Goal: Information Seeking & Learning: Learn about a topic

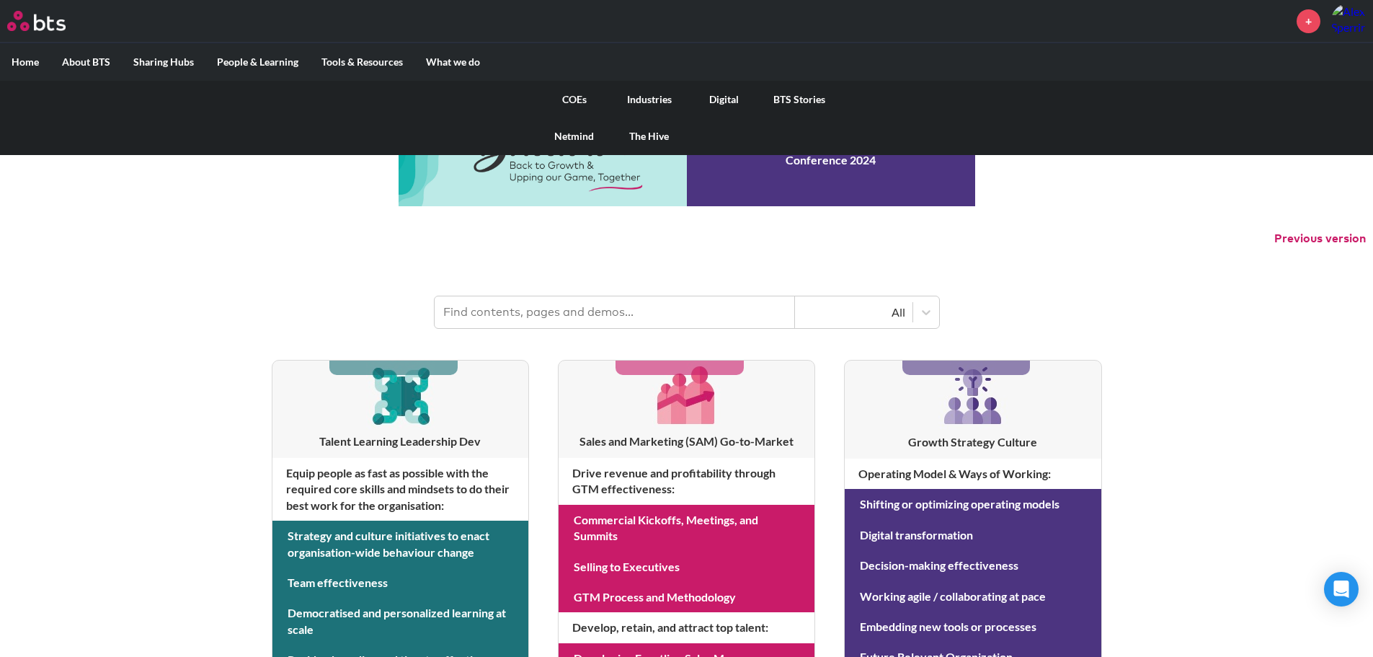
click at [569, 94] on link "COEs" at bounding box center [574, 99] width 75 height 37
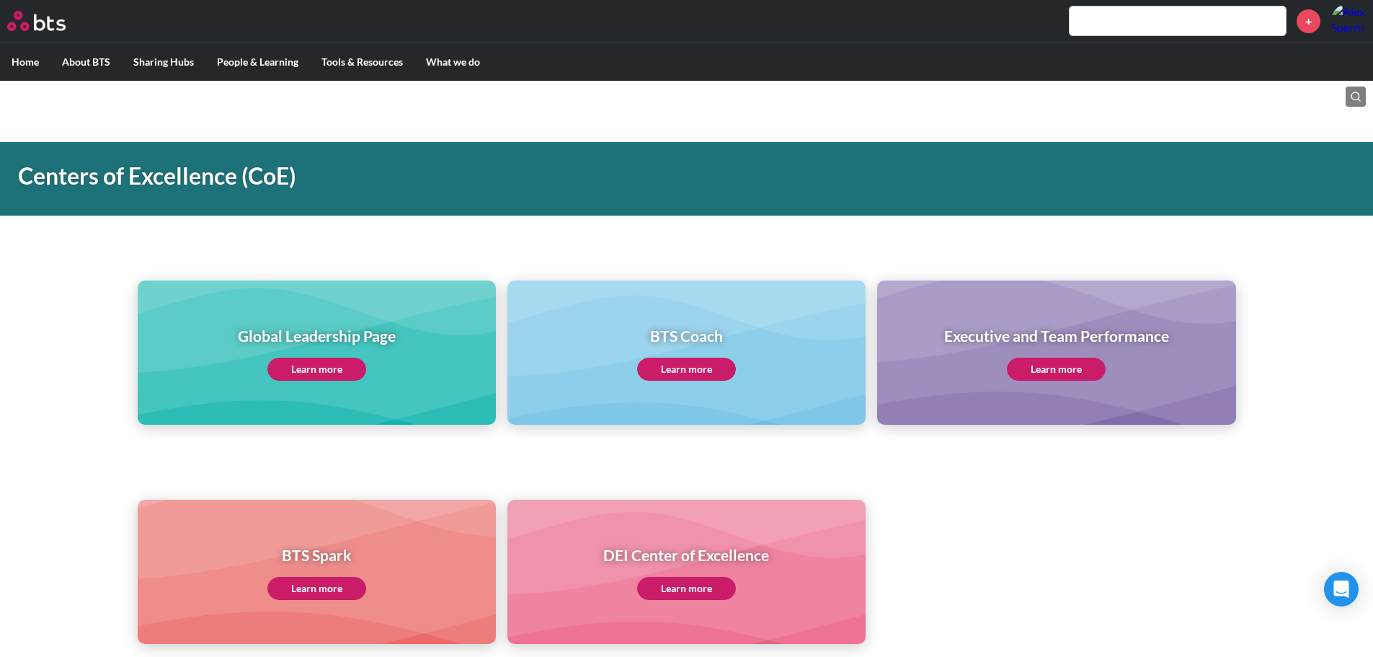
click at [344, 368] on link "Learn more" at bounding box center [316, 368] width 99 height 23
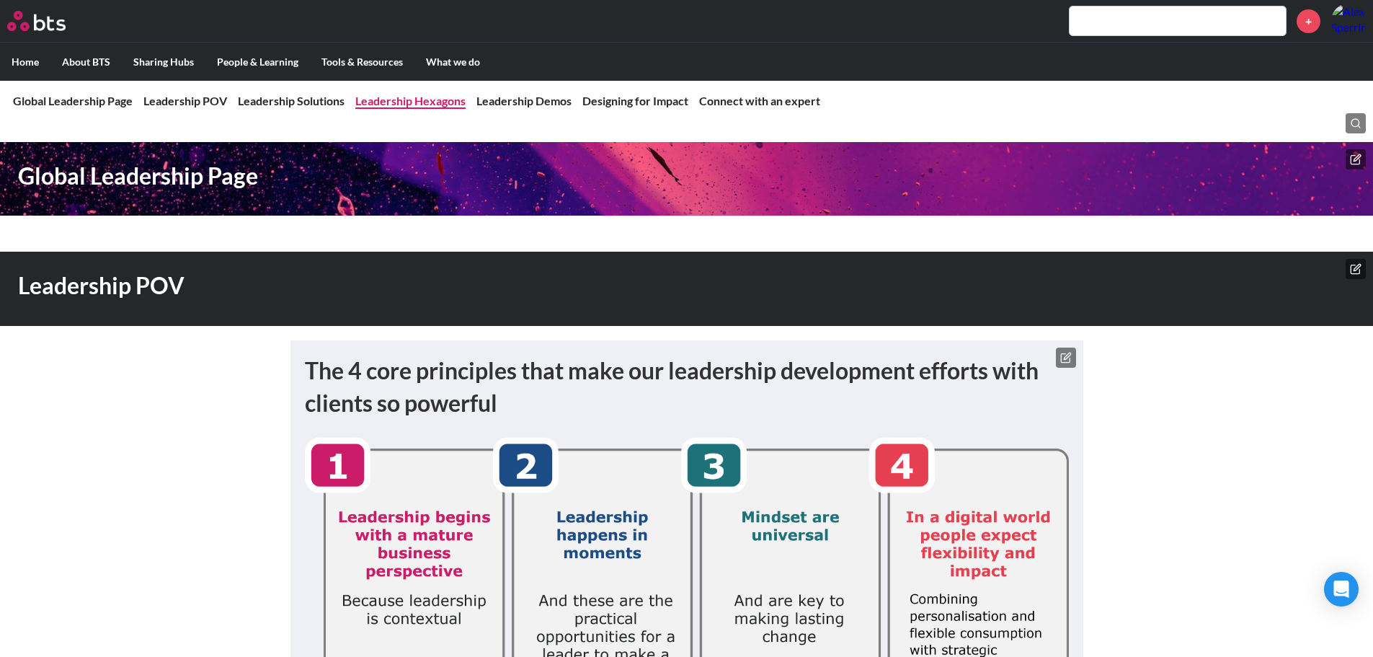
click at [386, 98] on link "Leadership Hexagons" at bounding box center [410, 101] width 110 height 14
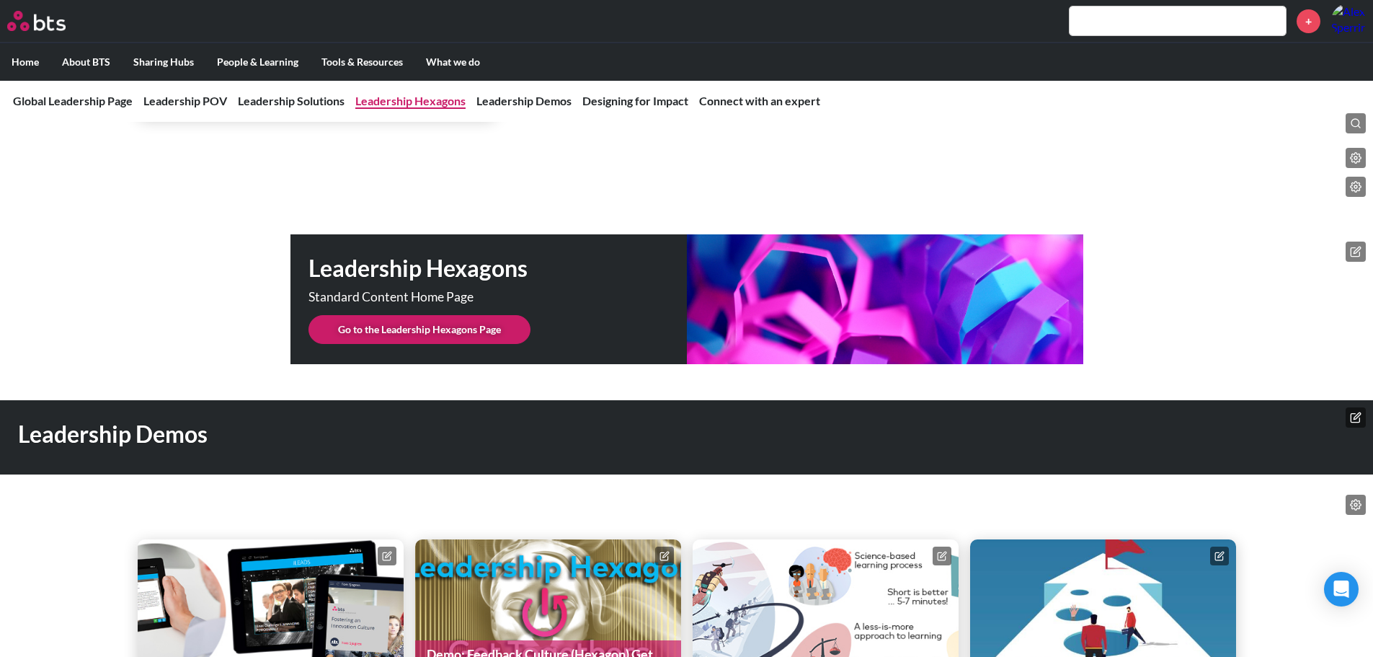
scroll to position [3611, 0]
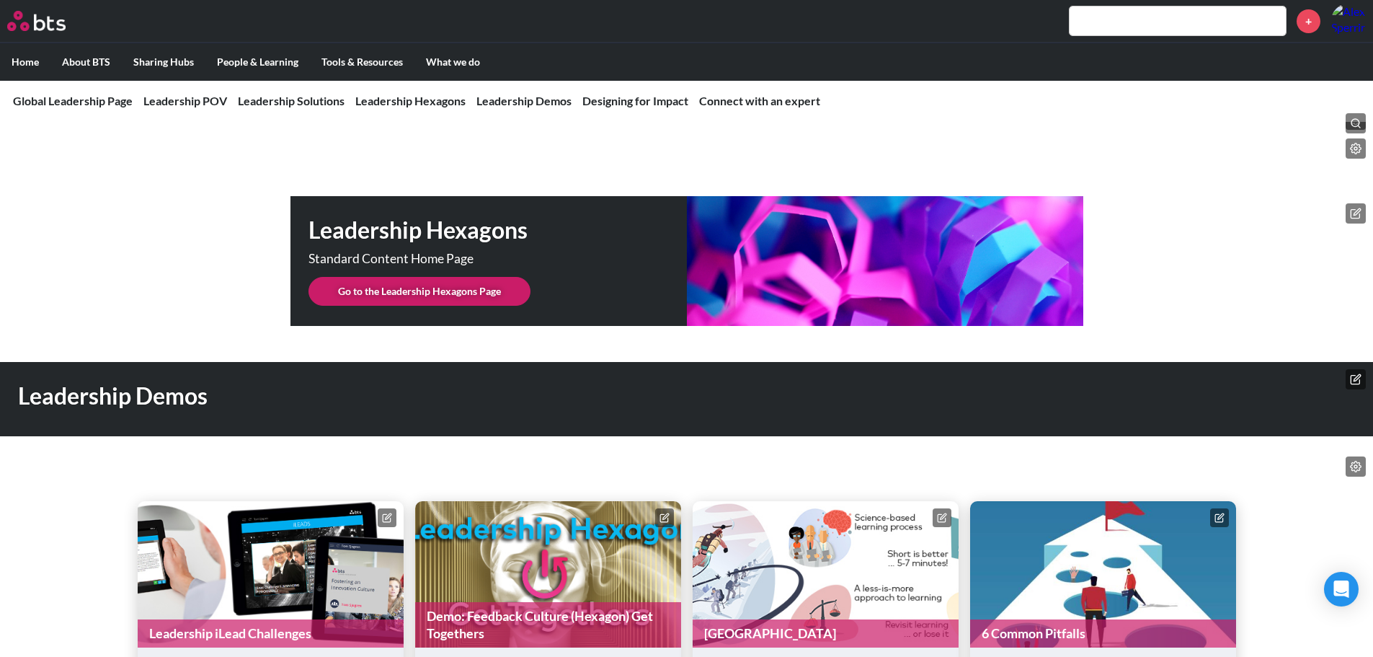
click at [437, 277] on link "Go to the Leadership Hexagons Page" at bounding box center [419, 291] width 222 height 29
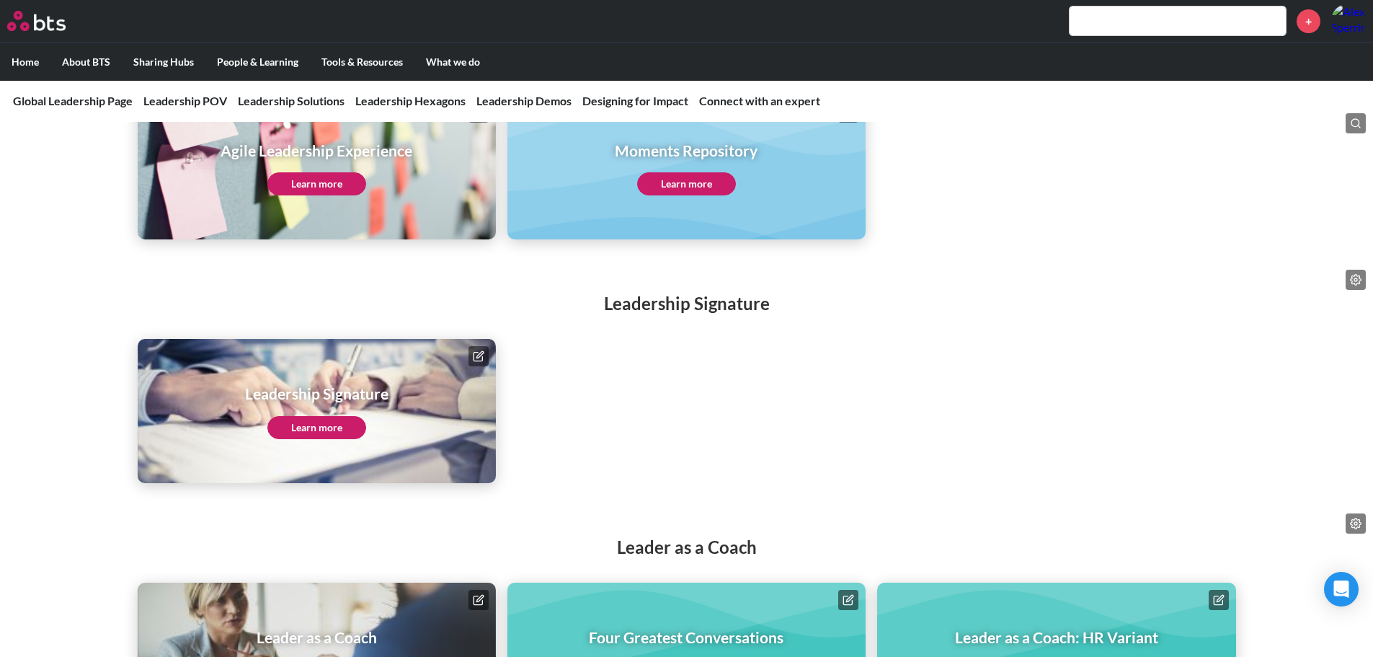
scroll to position [1874, 0]
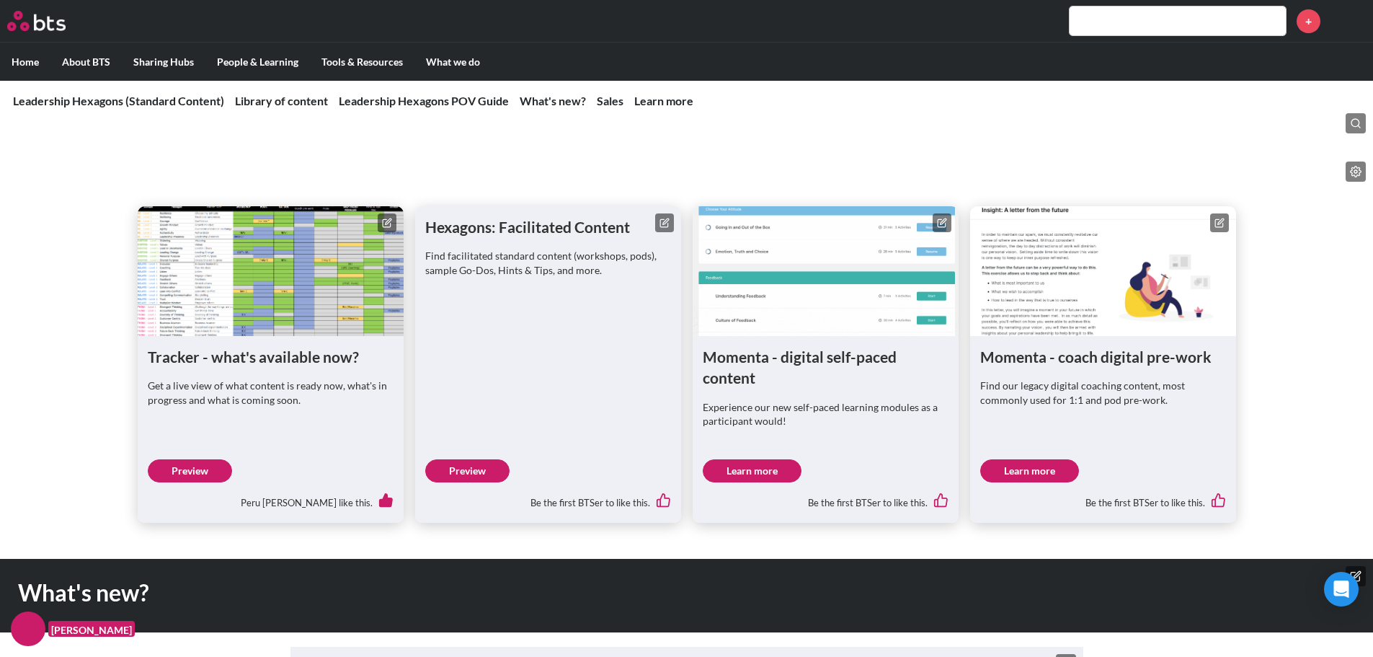
scroll to position [649, 0]
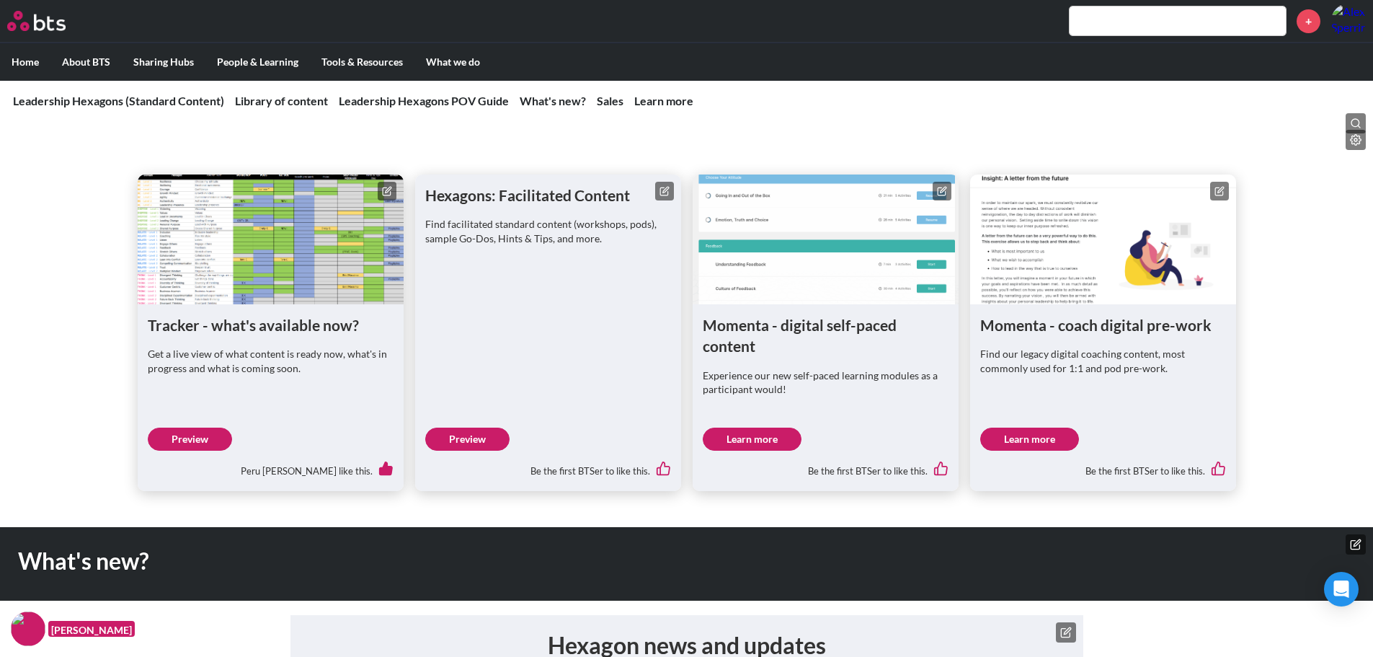
click at [481, 435] on link "Preview" at bounding box center [467, 438] width 84 height 23
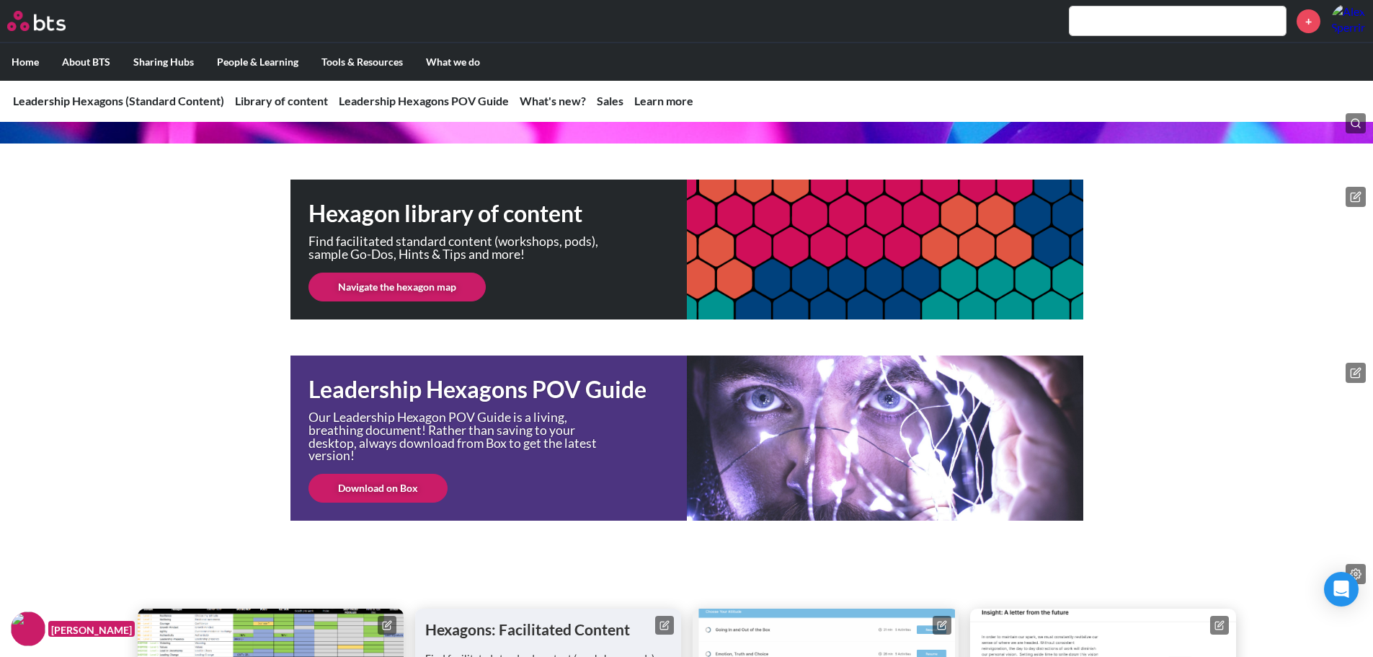
scroll to position [216, 0]
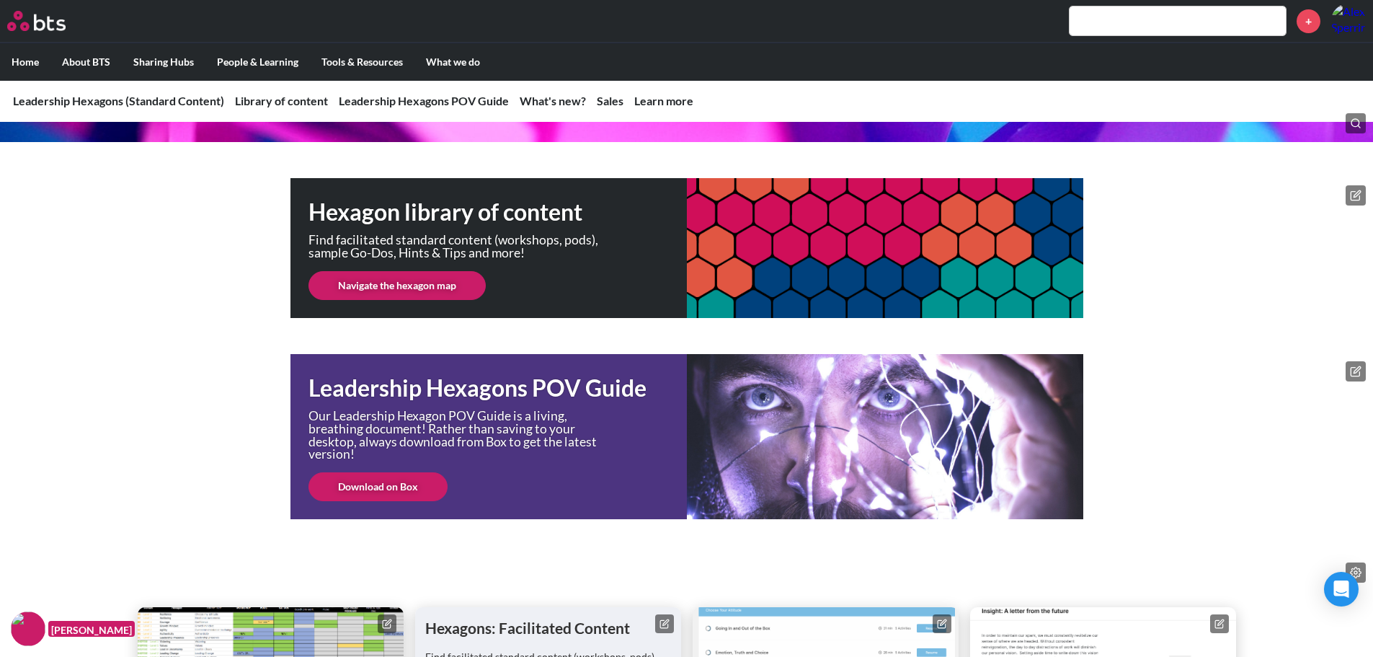
click at [423, 284] on link "Navigate the hexagon map" at bounding box center [396, 285] width 177 height 29
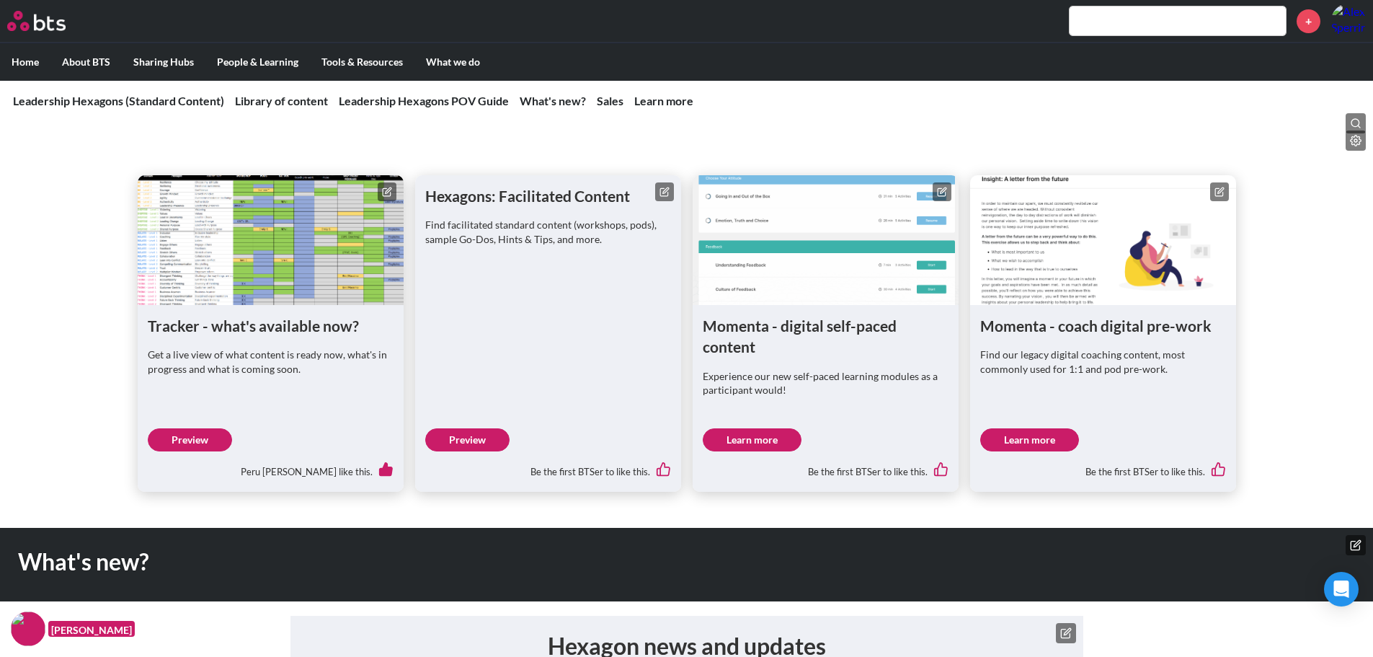
scroll to position [649, 0]
click at [209, 446] on link "Preview" at bounding box center [190, 438] width 84 height 23
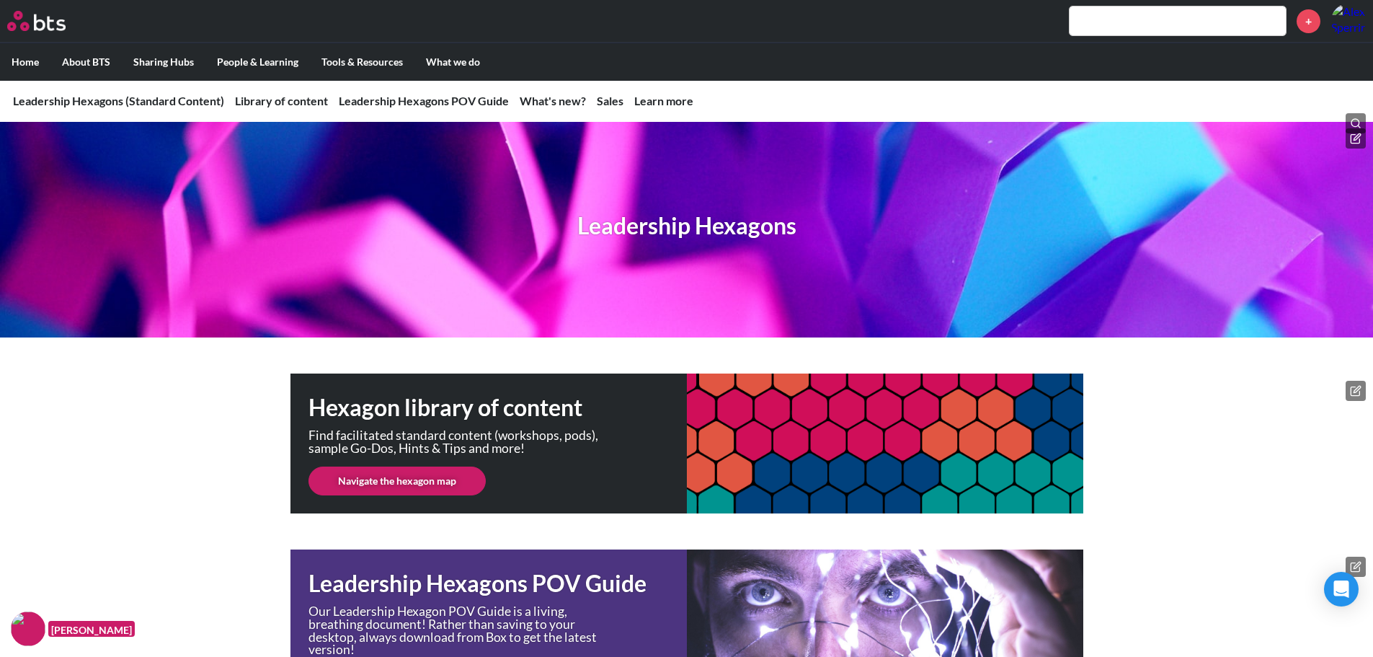
scroll to position [0, 0]
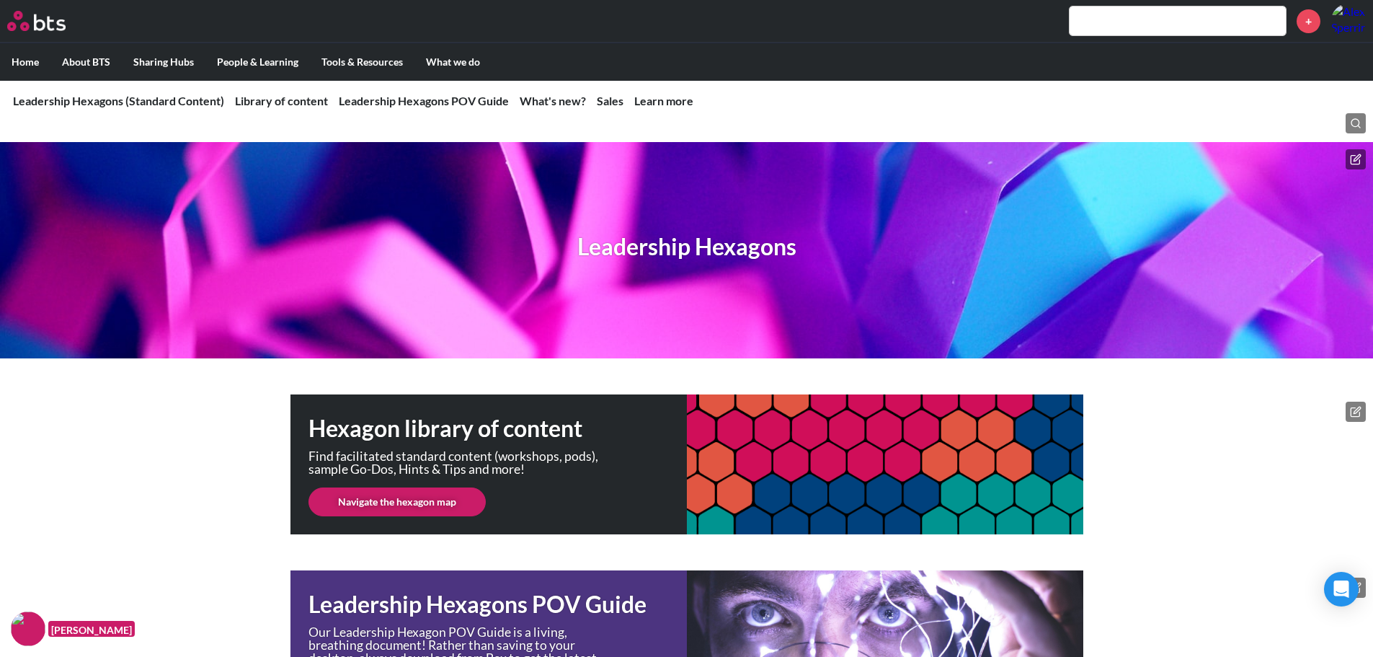
click at [454, 497] on link "Navigate the hexagon map" at bounding box center [396, 501] width 177 height 29
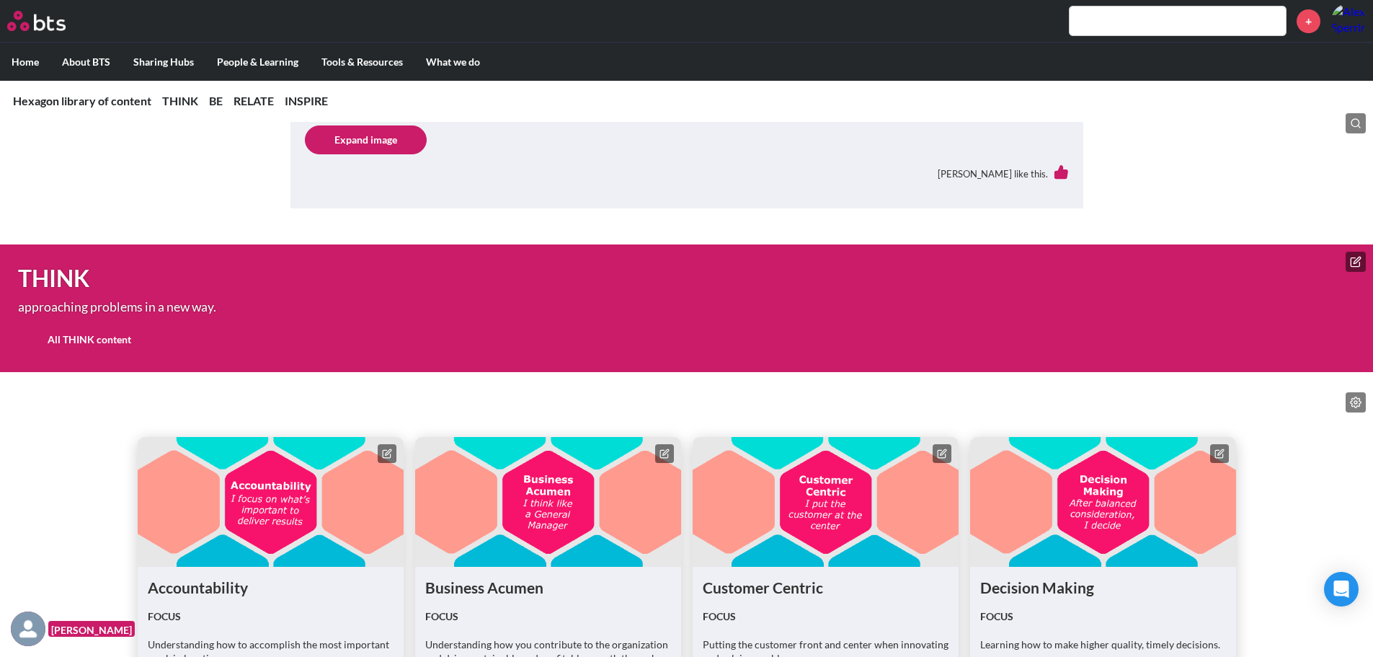
scroll to position [721, 0]
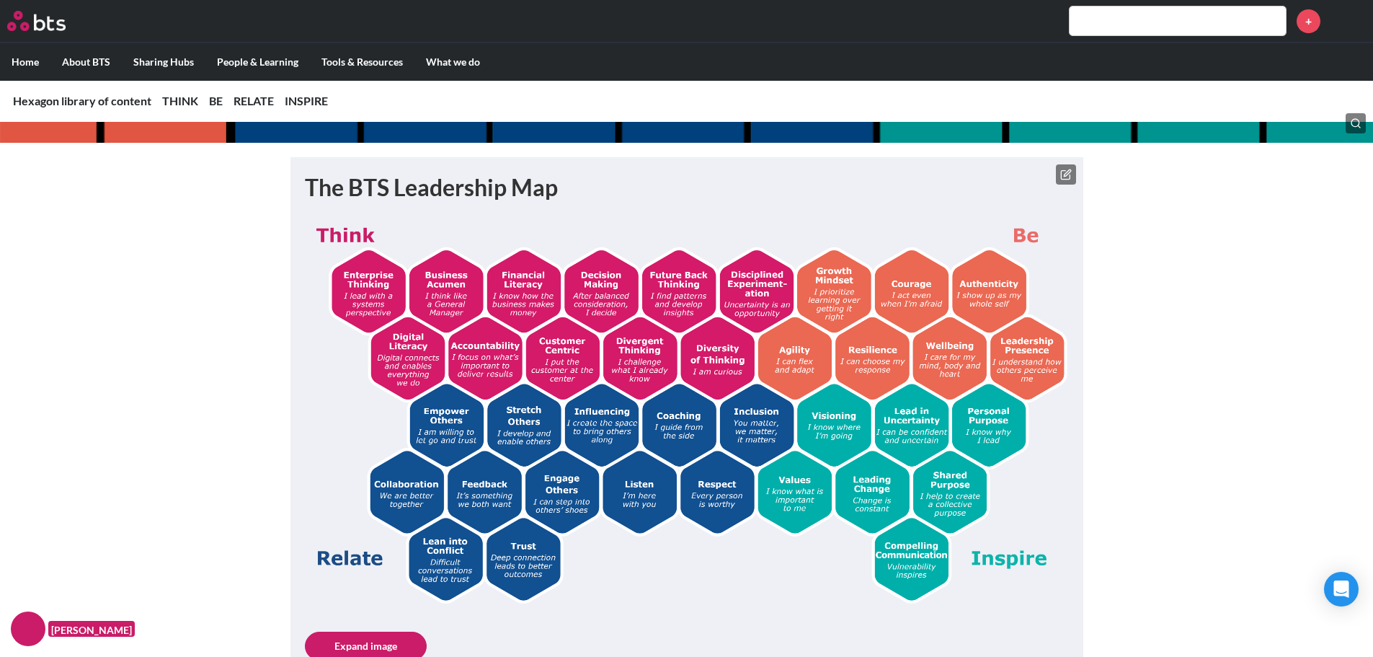
scroll to position [216, 0]
